Goal: Navigation & Orientation: Go to known website

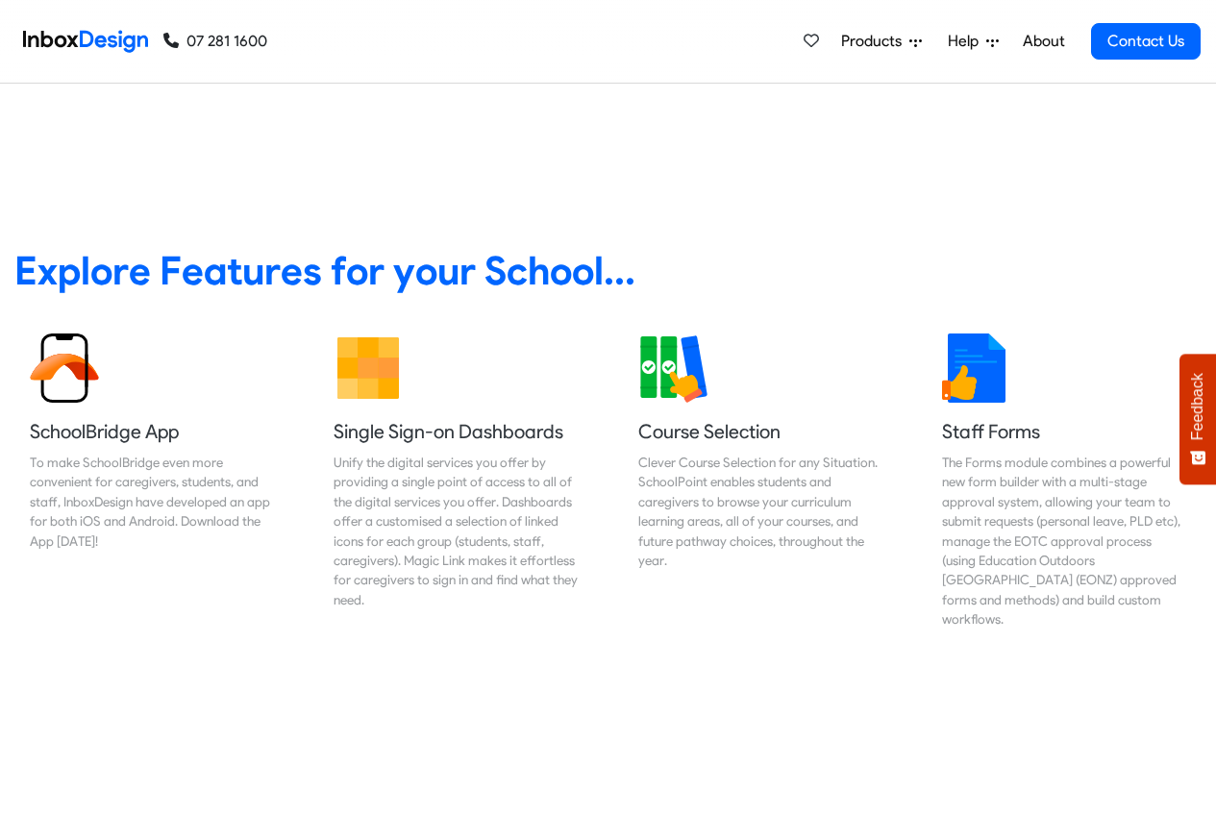
scroll to position [692, 0]
